Goal: Communication & Community: Answer question/provide support

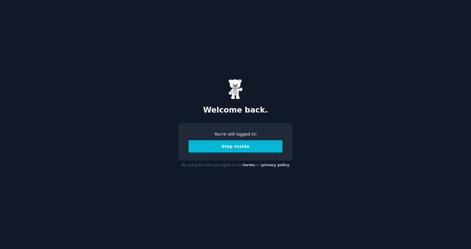
click at [227, 144] on button "Step Inside" at bounding box center [236, 146] width 94 height 12
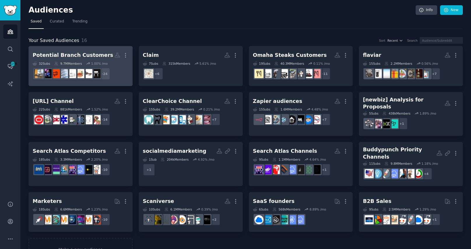
click at [94, 66] on dd "+ 24" at bounding box center [81, 74] width 96 height 16
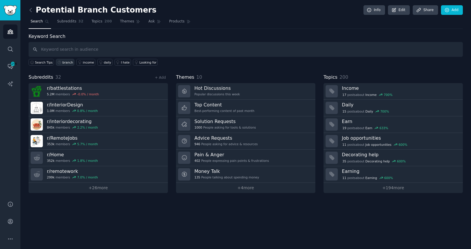
click at [66, 63] on div "branch" at bounding box center [67, 62] width 11 height 4
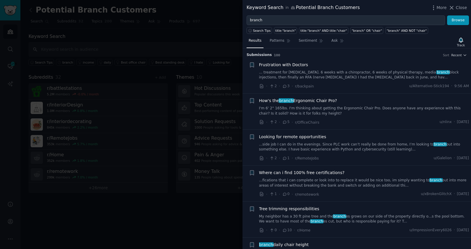
click at [335, 106] on link "I'm 6' 2" 165lbs. I'm thinking about getting the Ergonomic Chair Pro. Does anyo…" at bounding box center [364, 111] width 210 height 10
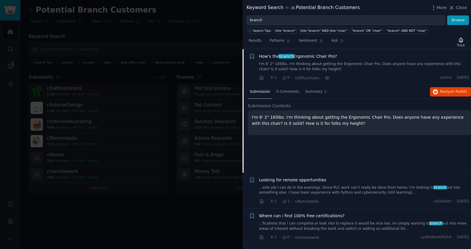
scroll to position [45, 0]
click at [442, 89] on span "Reply on Reddit" at bounding box center [453, 90] width 27 height 5
